Goal: Information Seeking & Learning: Learn about a topic

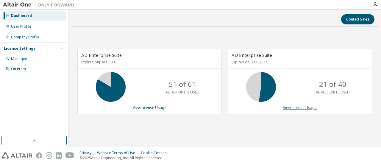
click at [291, 108] on link "View License Usage" at bounding box center [300, 107] width 34 height 5
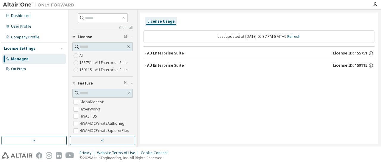
click at [110, 71] on label "159115 - AU Enterprise Suite" at bounding box center [103, 69] width 49 height 7
click at [148, 55] on div "AU Enterprise Suite" at bounding box center [165, 53] width 37 height 5
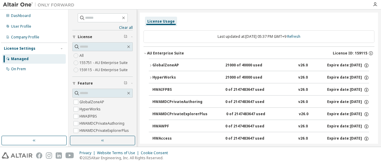
click at [169, 70] on button "GlobalZoneAP 21000 of 40000 used v26.0 Expire date: [DATE]" at bounding box center [259, 65] width 220 height 13
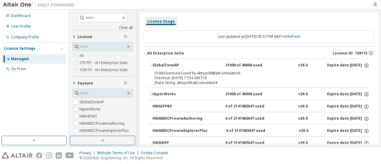
click at [184, 93] on div "HyperWorks" at bounding box center [179, 94] width 54 height 5
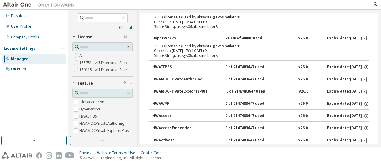
scroll to position [49, 0]
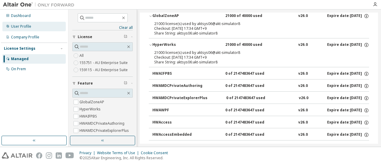
drag, startPoint x: 40, startPoint y: 35, endPoint x: 40, endPoint y: 30, distance: 4.5
click at [40, 35] on div "Company Profile" at bounding box center [33, 37] width 63 height 10
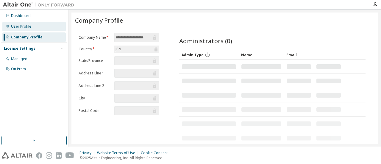
click at [40, 28] on div "User Profile" at bounding box center [33, 27] width 63 height 10
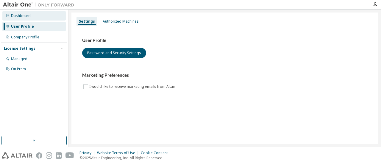
click at [35, 18] on div "Dashboard" at bounding box center [33, 16] width 63 height 10
